Goal: Information Seeking & Learning: Learn about a topic

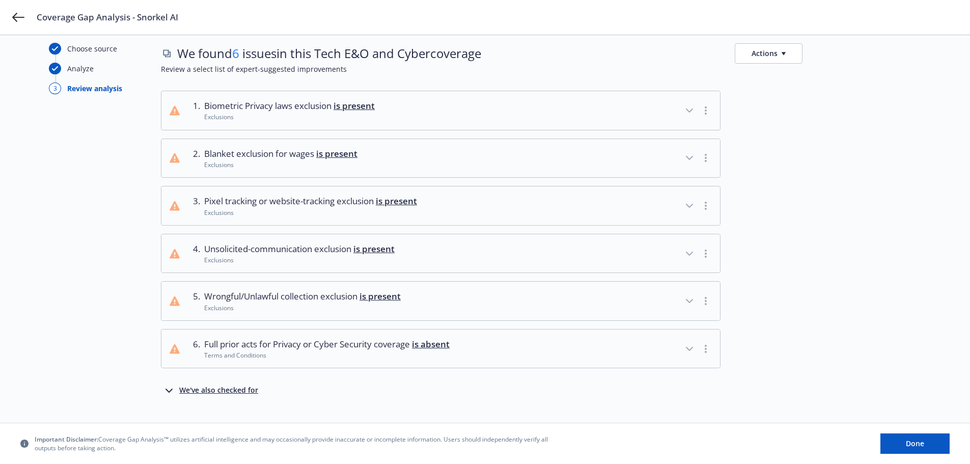
scroll to position [40, 0]
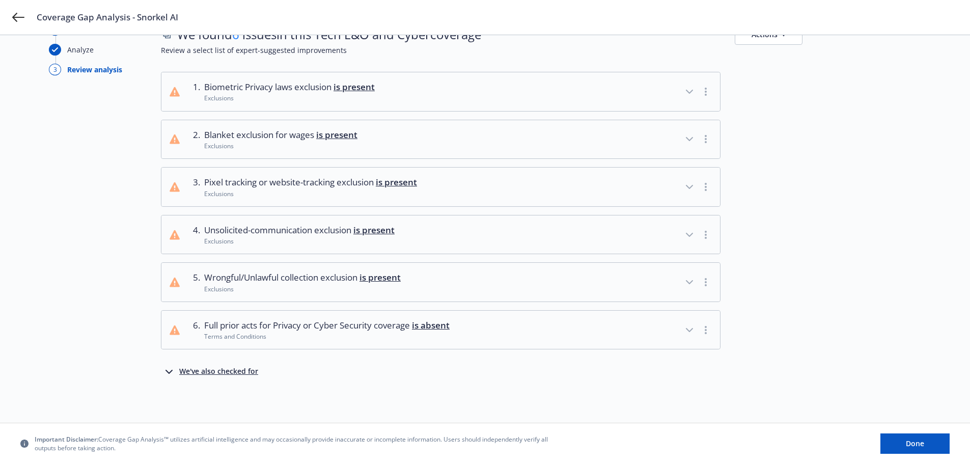
click at [167, 369] on icon "button" at bounding box center [169, 371] width 12 height 12
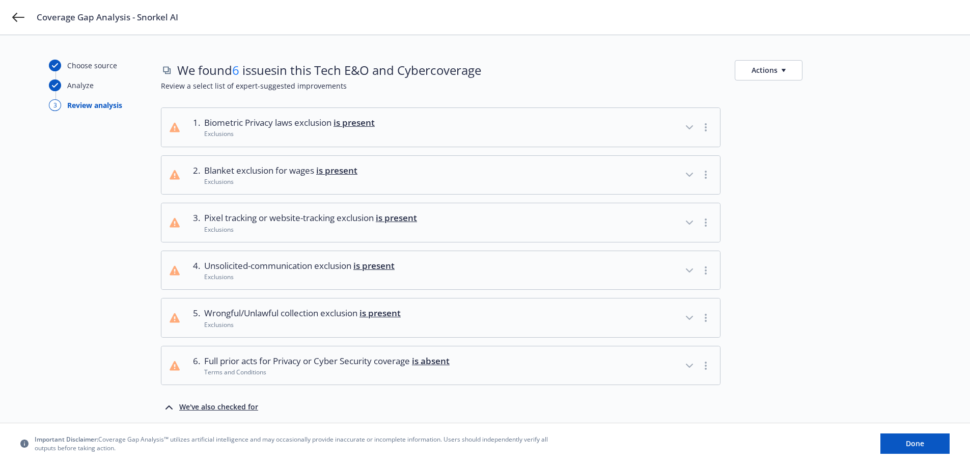
scroll to position [0, 0]
